Goal: Check status

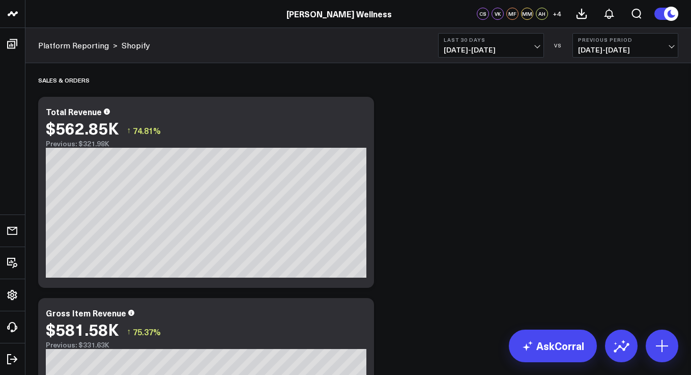
click at [499, 53] on span "[DATE] - [DATE]" at bounding box center [491, 50] width 95 height 8
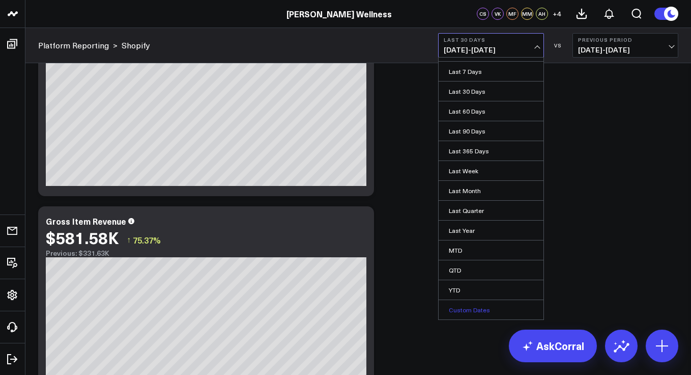
scroll to position [302, 0]
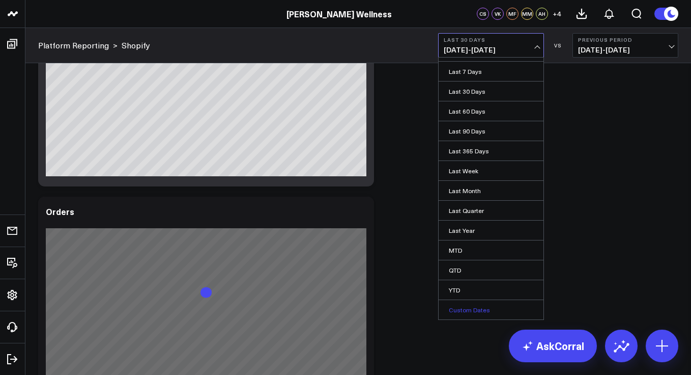
click at [489, 309] on link "Custom Dates" at bounding box center [491, 309] width 105 height 19
select select "8"
select select "2025"
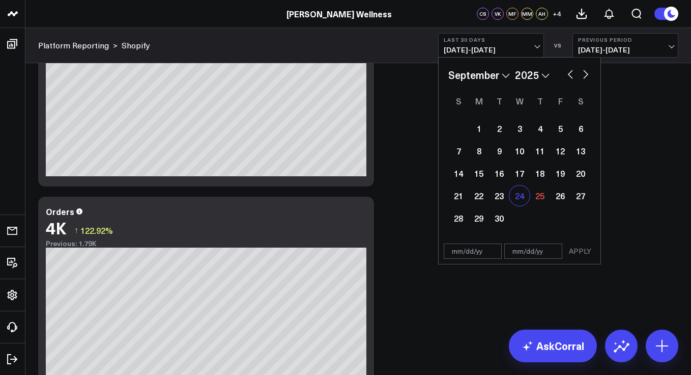
click at [518, 198] on div "24" at bounding box center [520, 195] width 20 height 20
type input "[DATE]"
select select "8"
select select "2025"
click at [544, 197] on div "25" at bounding box center [540, 195] width 20 height 20
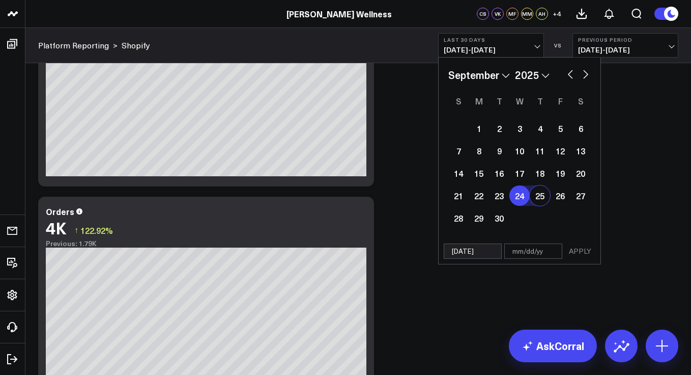
type input "[DATE]"
select select "8"
select select "2025"
click at [579, 257] on button "APPLY" at bounding box center [580, 250] width 31 height 15
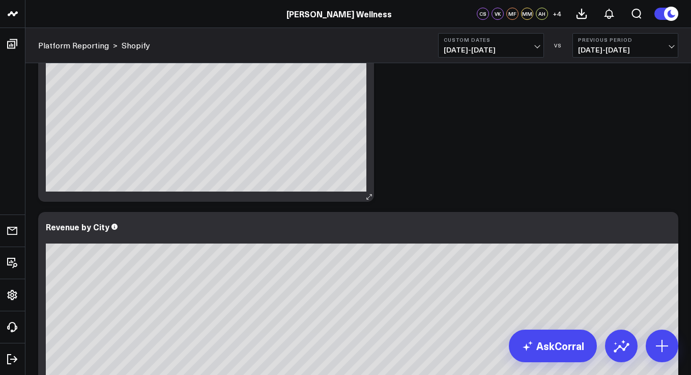
scroll to position [3511, 0]
